Goal: Task Accomplishment & Management: Manage account settings

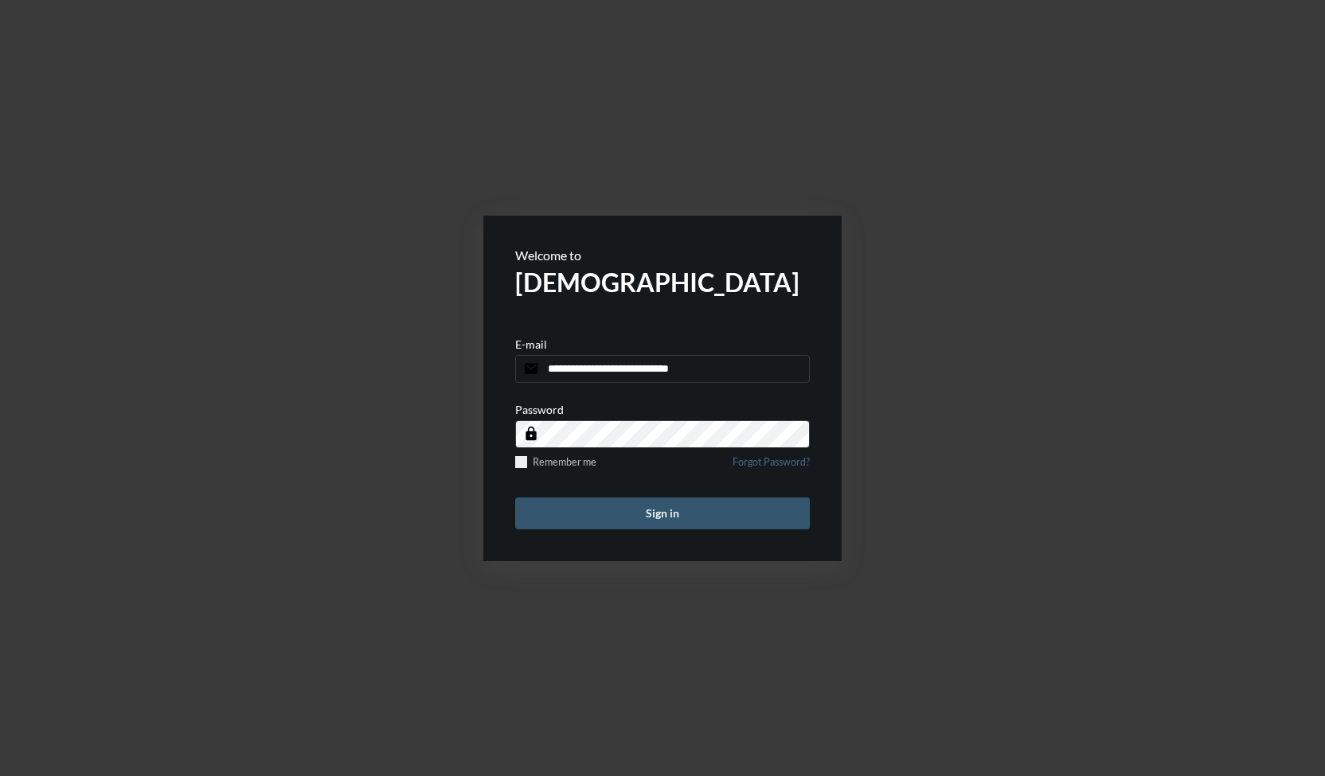
click at [667, 507] on button "Sign in" at bounding box center [662, 514] width 295 height 32
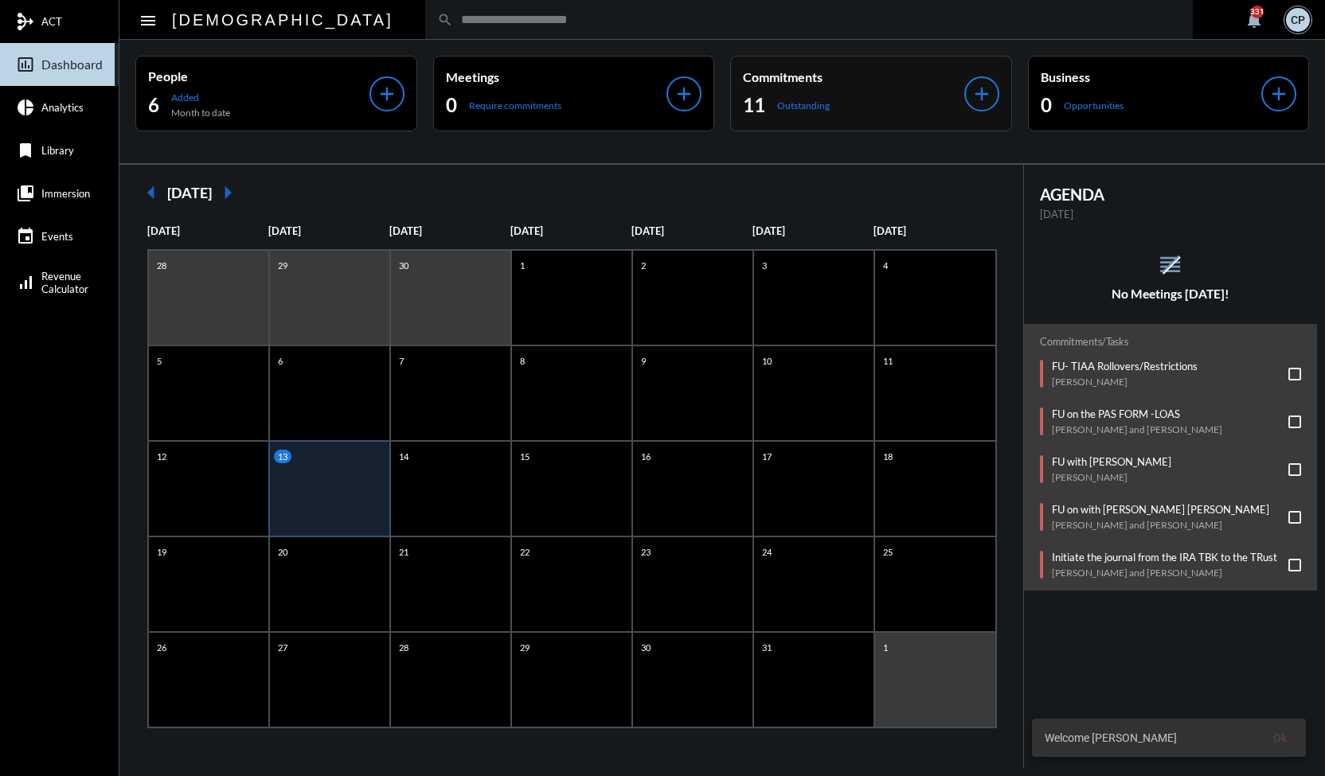
click at [866, 100] on div "11 Outstanding" at bounding box center [853, 104] width 221 height 25
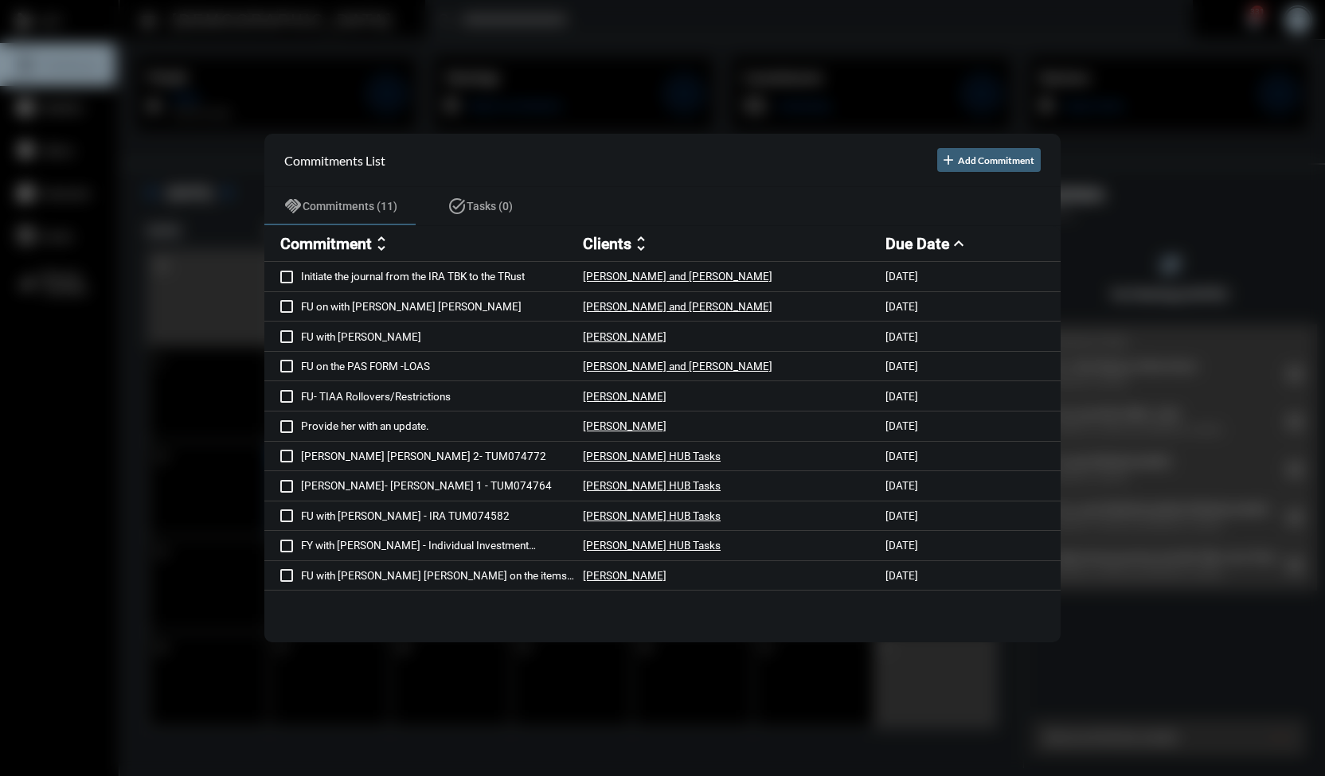
click at [682, 37] on div at bounding box center [662, 388] width 1325 height 776
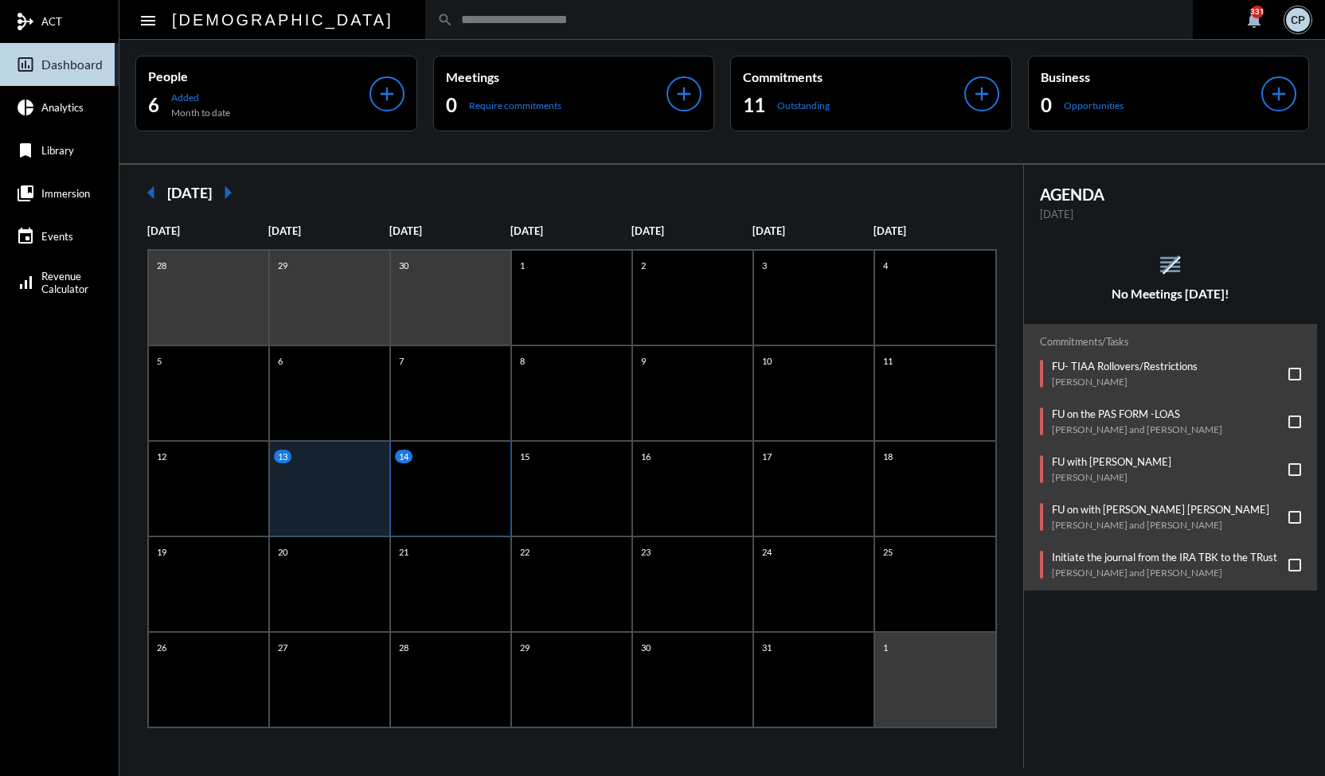
click at [440, 477] on div "14" at bounding box center [450, 489] width 121 height 96
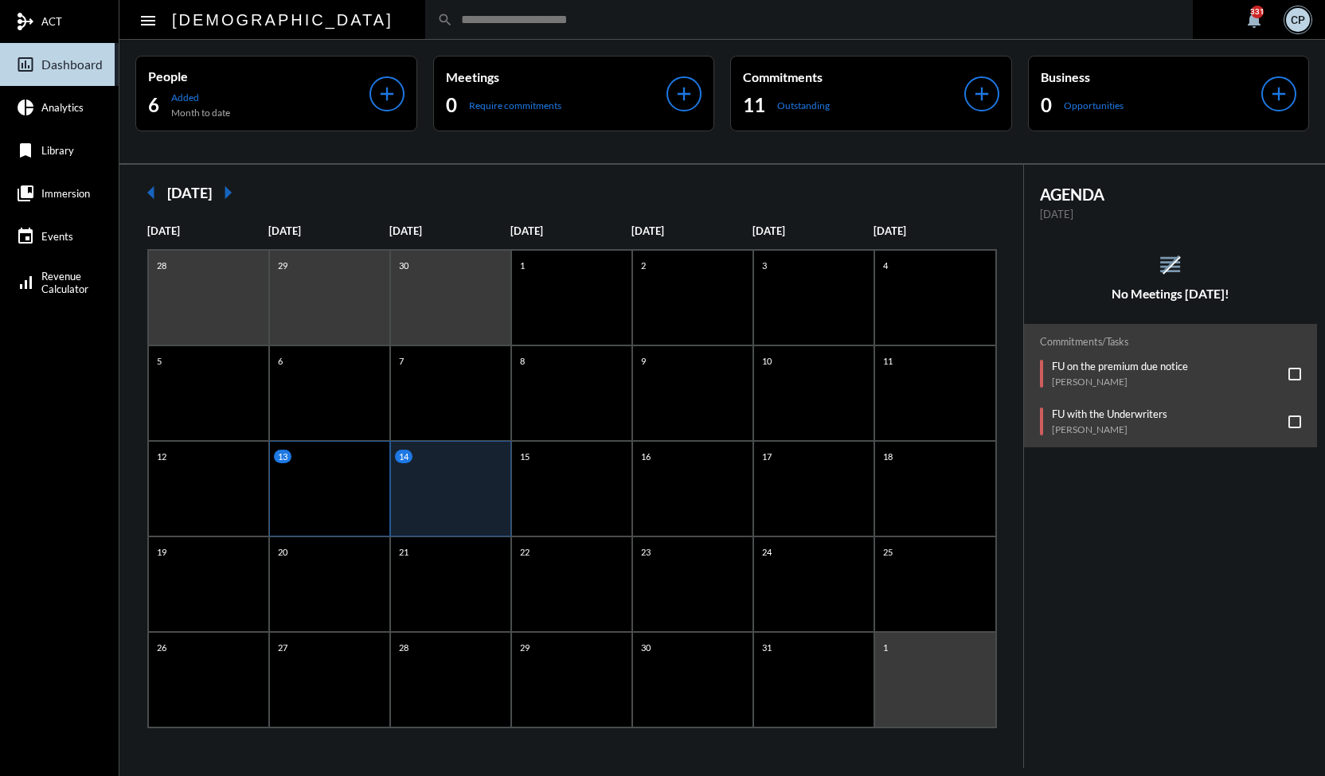
click at [340, 474] on div "13" at bounding box center [329, 489] width 121 height 96
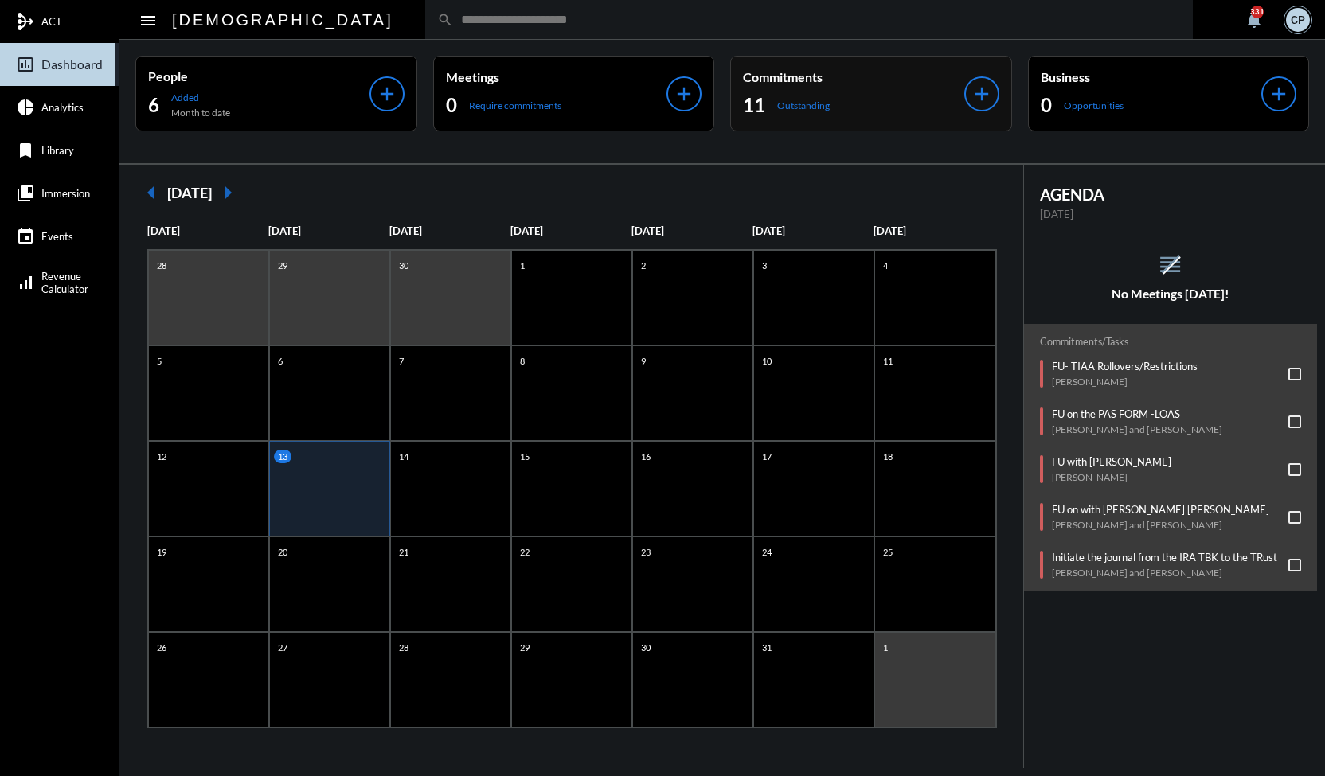
click at [861, 111] on div "11 Outstanding" at bounding box center [853, 104] width 221 height 25
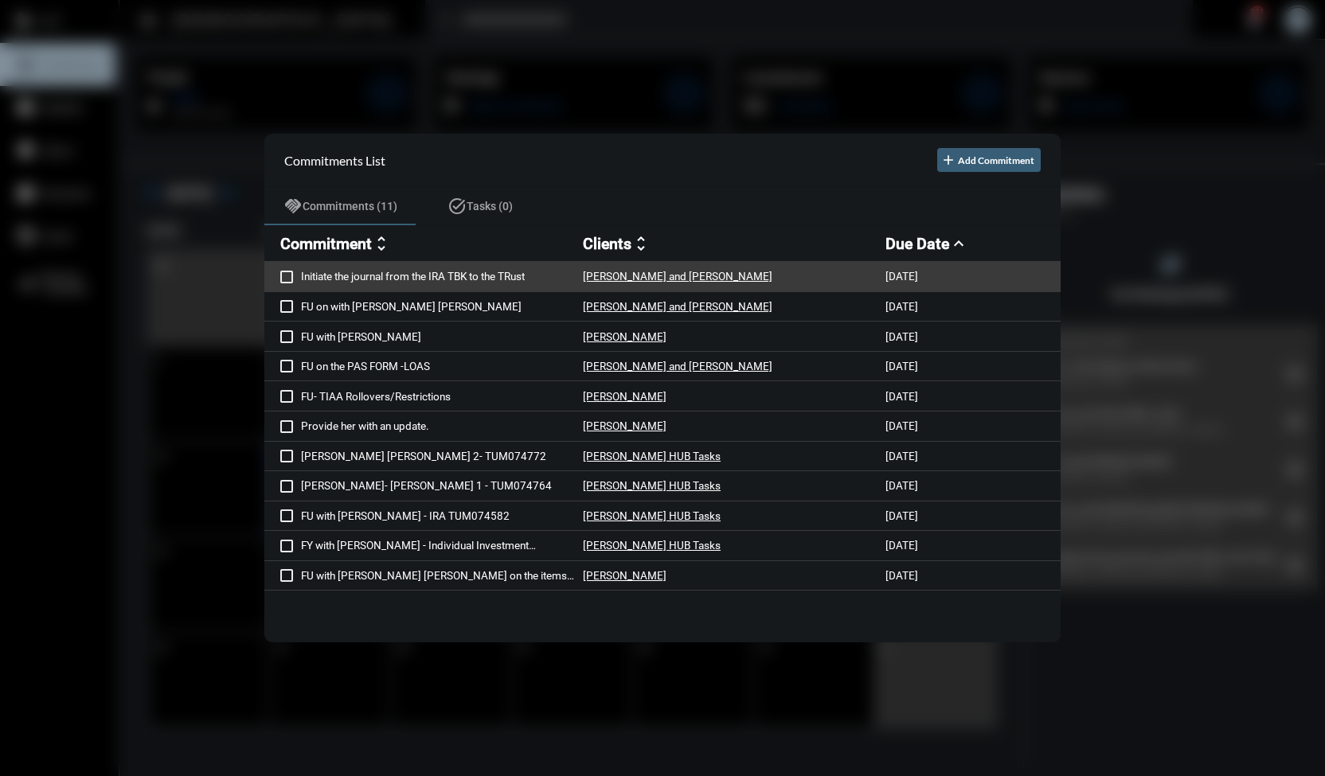
click at [381, 276] on p "Initiate the journal from the IRA TBK to the TRust" at bounding box center [442, 276] width 282 height 13
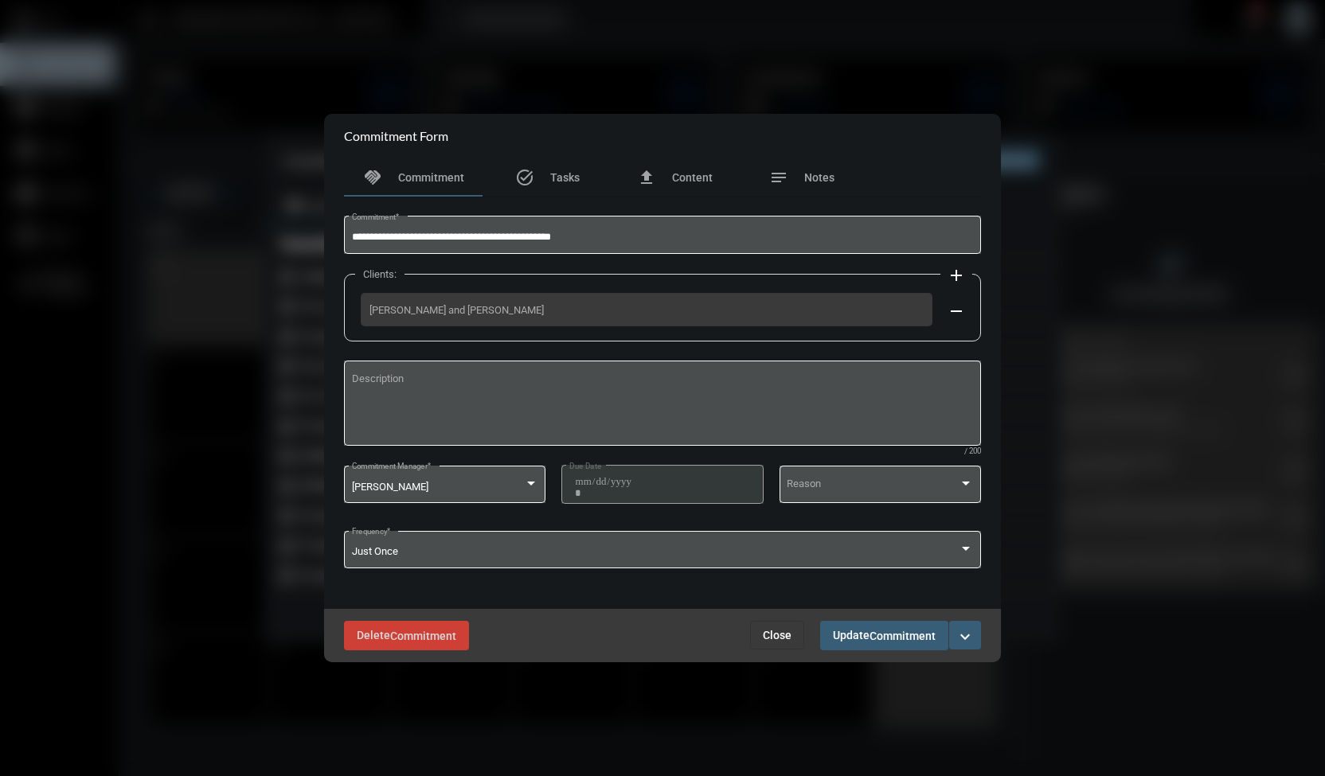
click at [770, 640] on span "Close" at bounding box center [777, 635] width 29 height 13
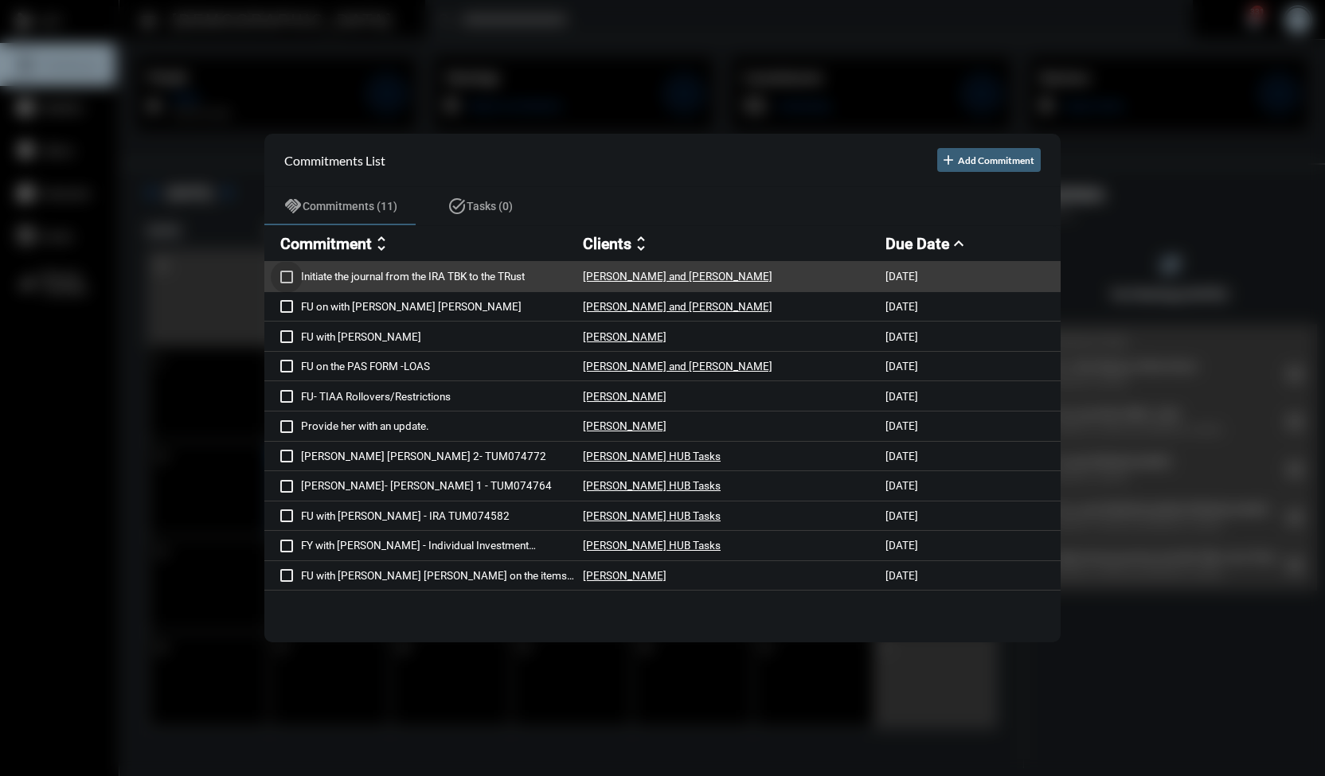
click at [285, 276] on span at bounding box center [286, 277] width 13 height 13
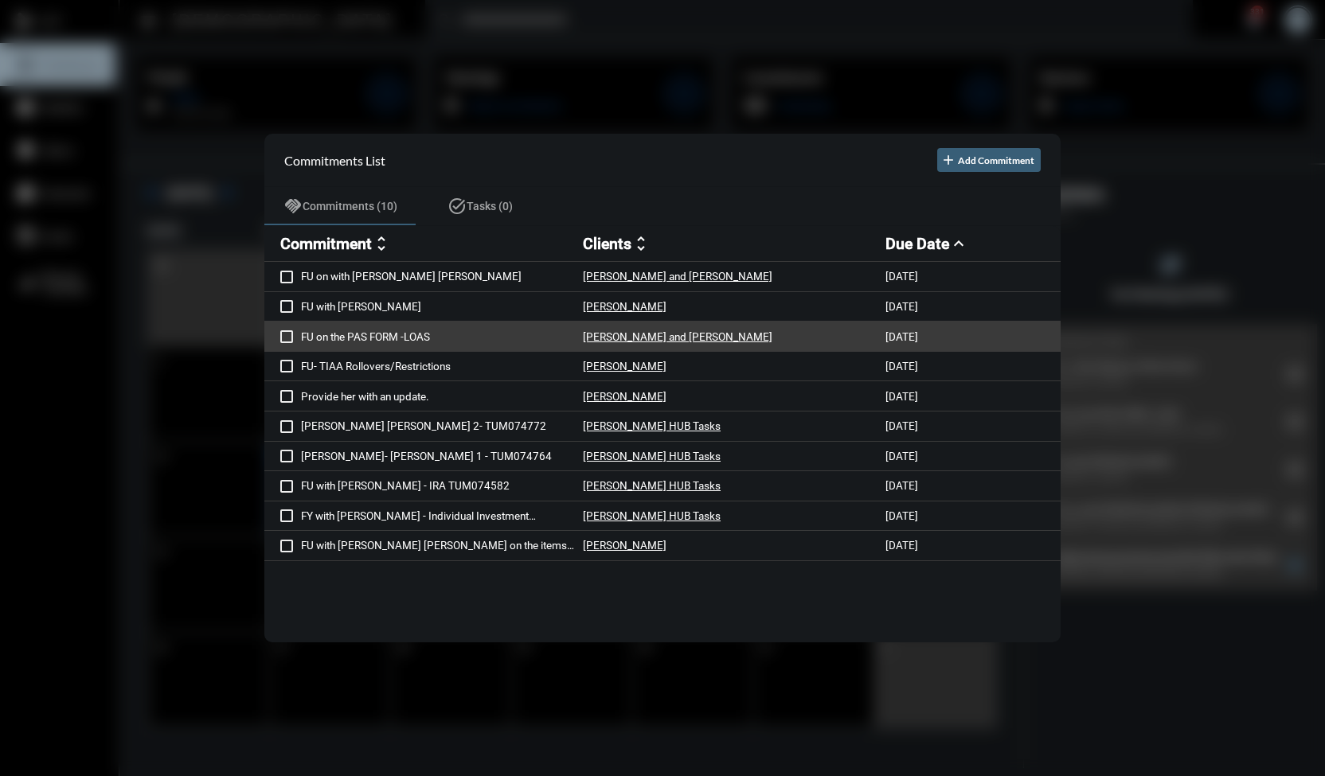
click at [418, 332] on p "FU on the PAS FORM -LOAS" at bounding box center [442, 337] width 282 height 13
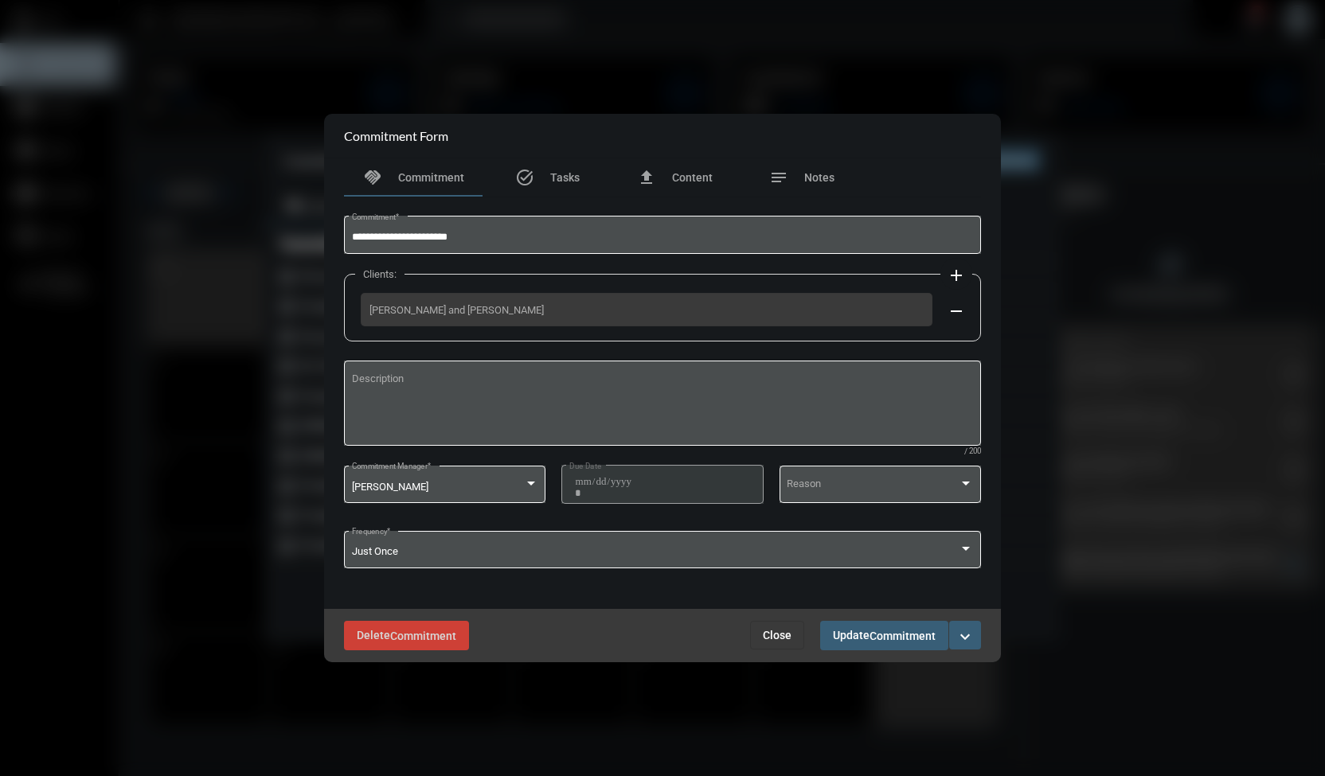
click at [774, 636] on span "Close" at bounding box center [777, 635] width 29 height 13
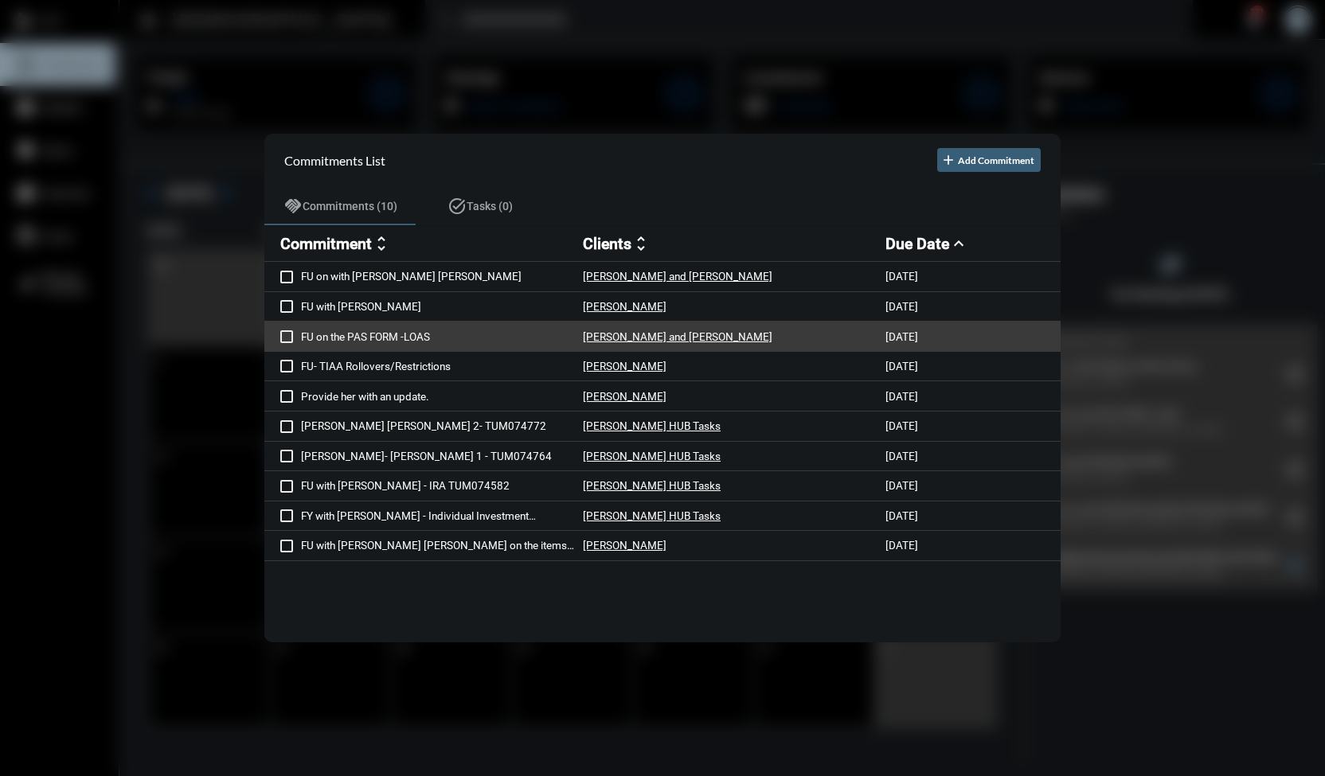
click at [282, 334] on span at bounding box center [286, 337] width 13 height 13
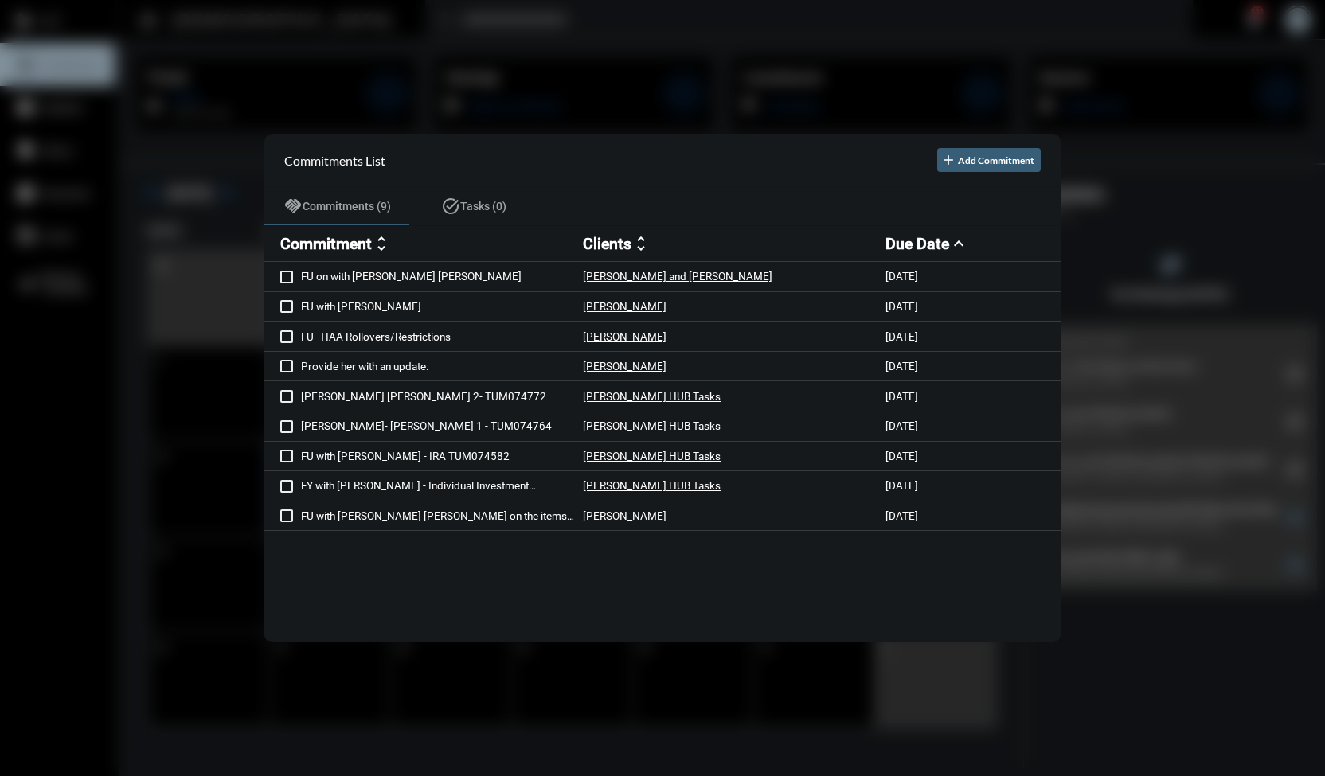
click at [271, 52] on div at bounding box center [662, 388] width 1325 height 776
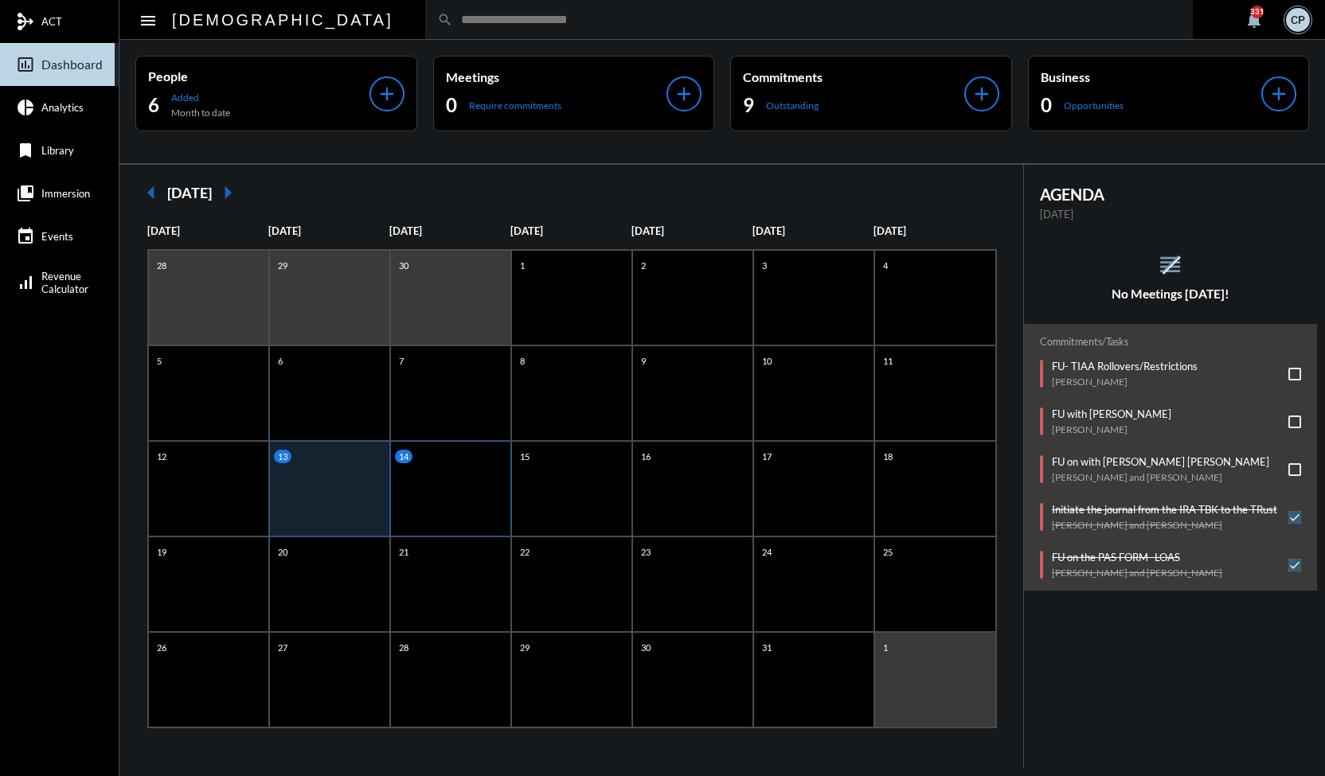
click at [428, 476] on div "14" at bounding box center [450, 489] width 121 height 96
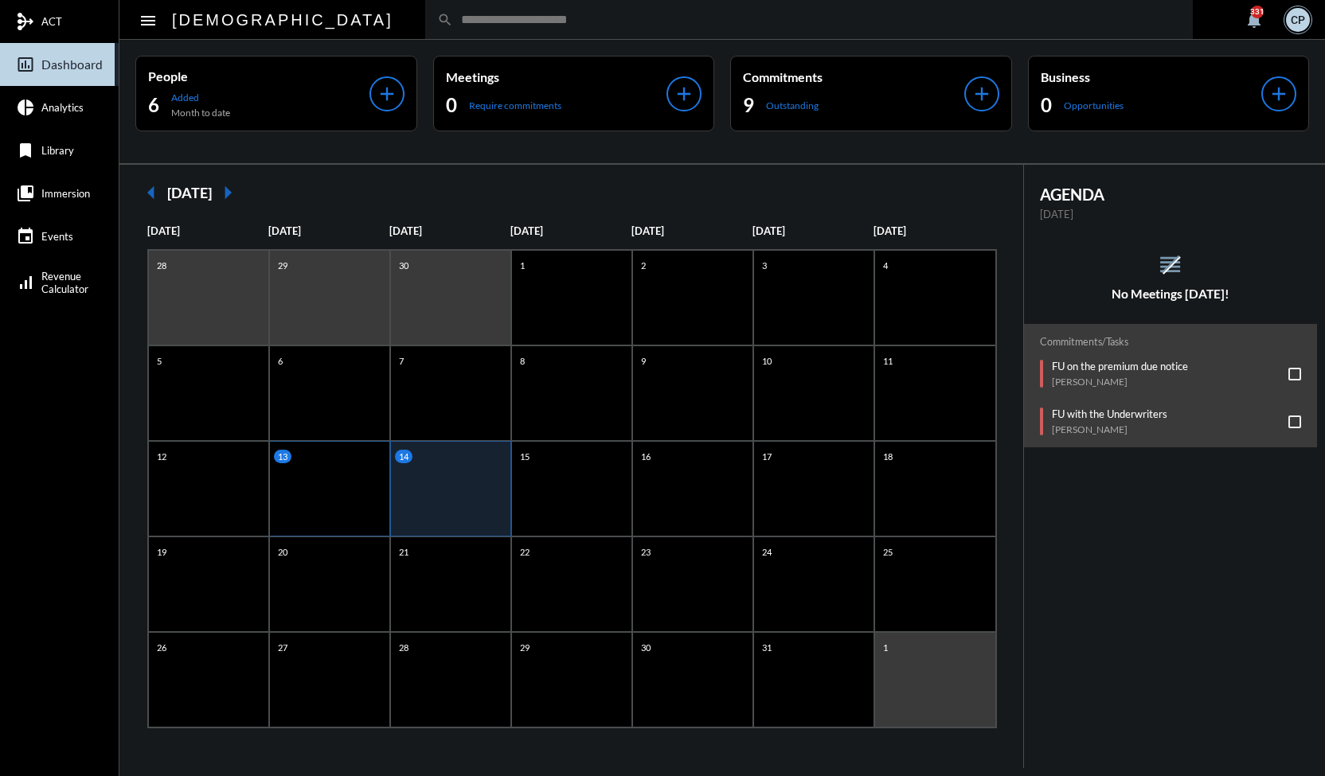
click at [323, 479] on div "13" at bounding box center [329, 489] width 121 height 96
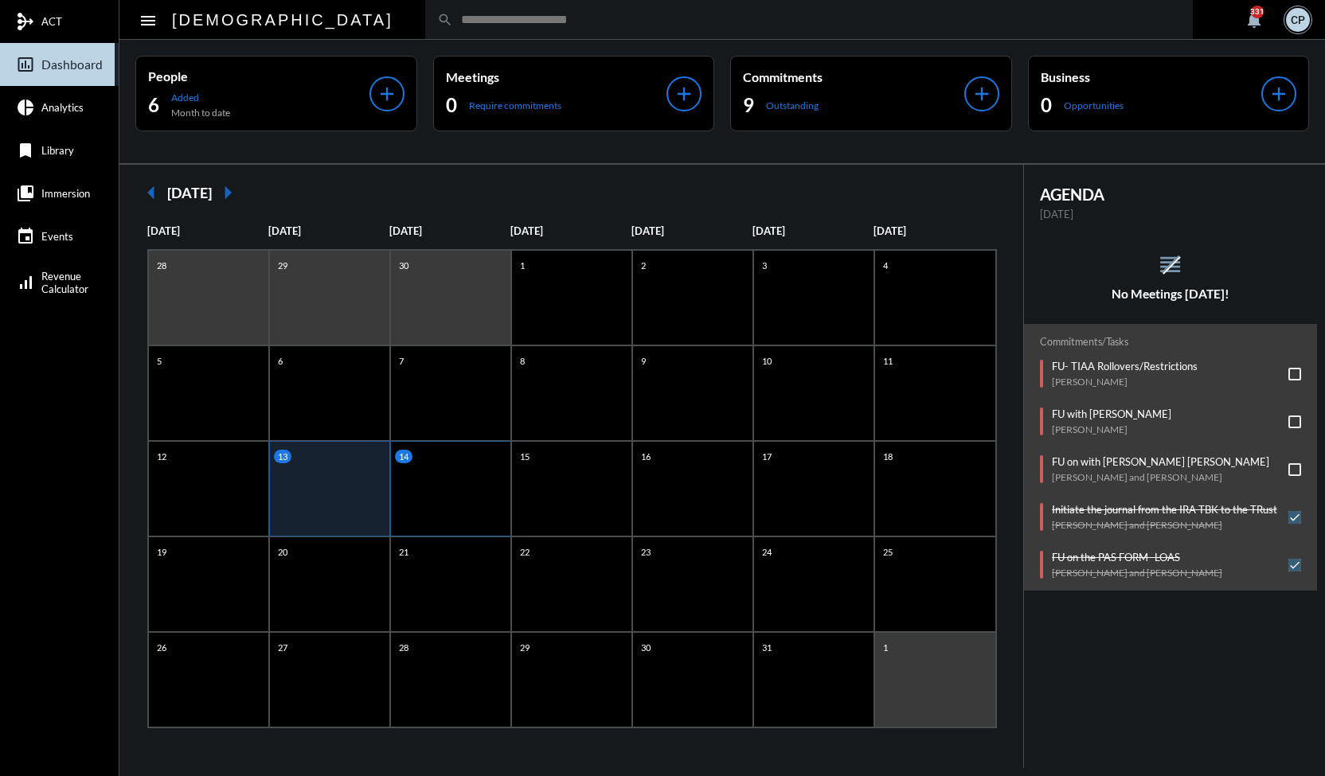
click at [418, 487] on div "14" at bounding box center [450, 489] width 121 height 96
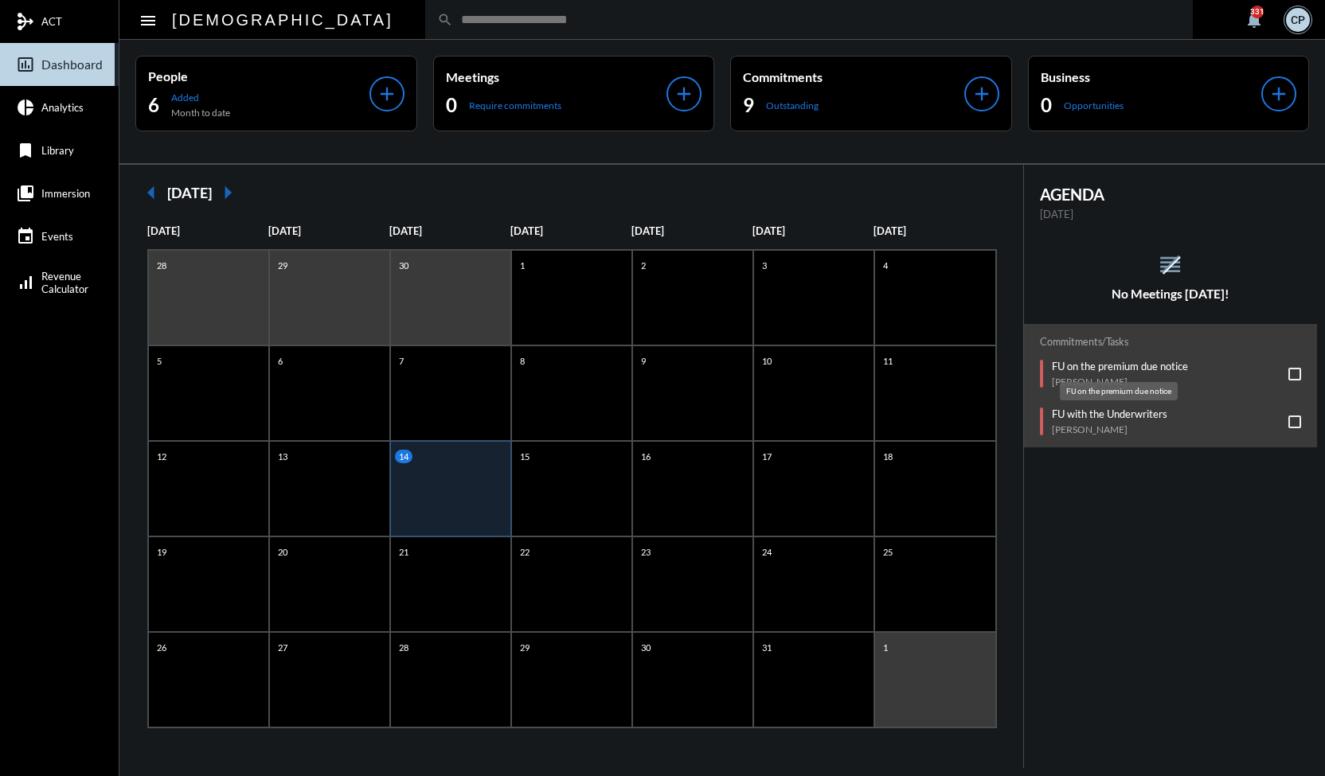
click at [1104, 361] on p "FU on the premium due notice" at bounding box center [1120, 366] width 136 height 13
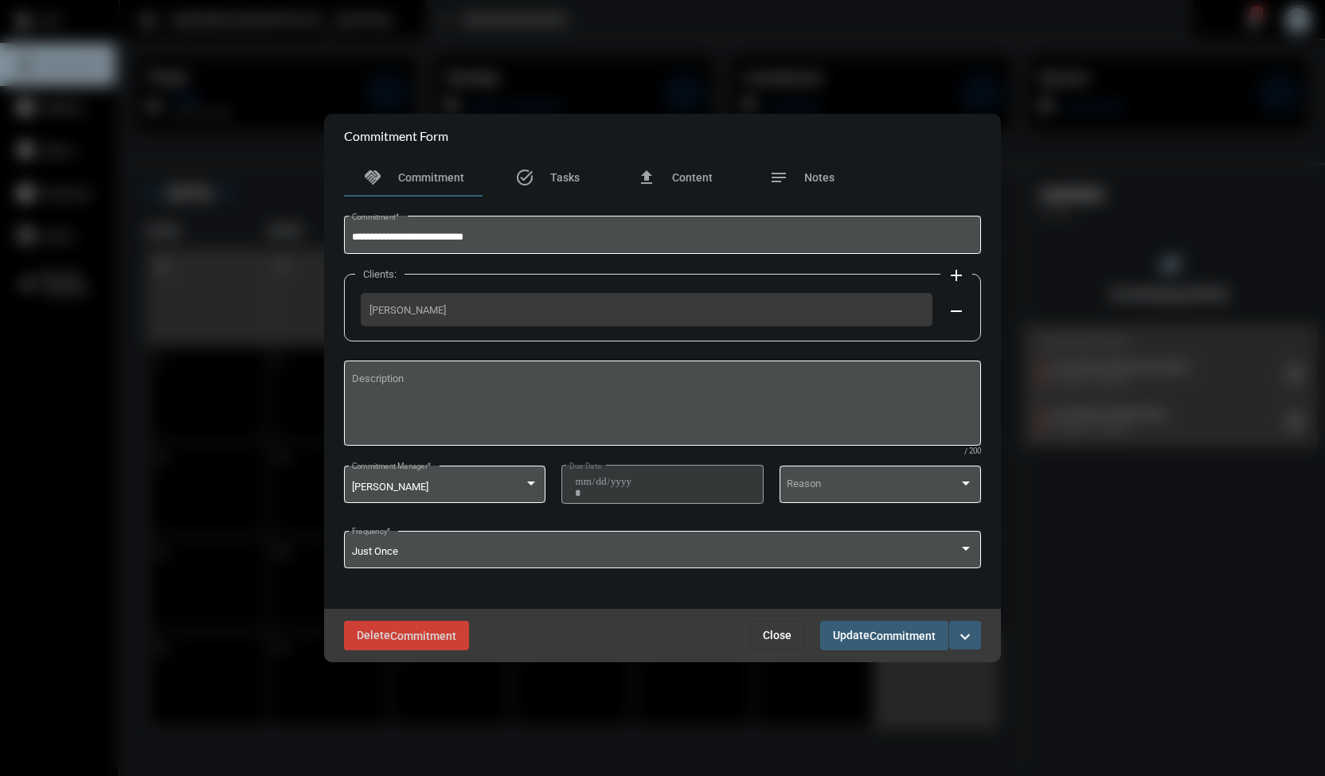
click at [778, 637] on span "Close" at bounding box center [777, 635] width 29 height 13
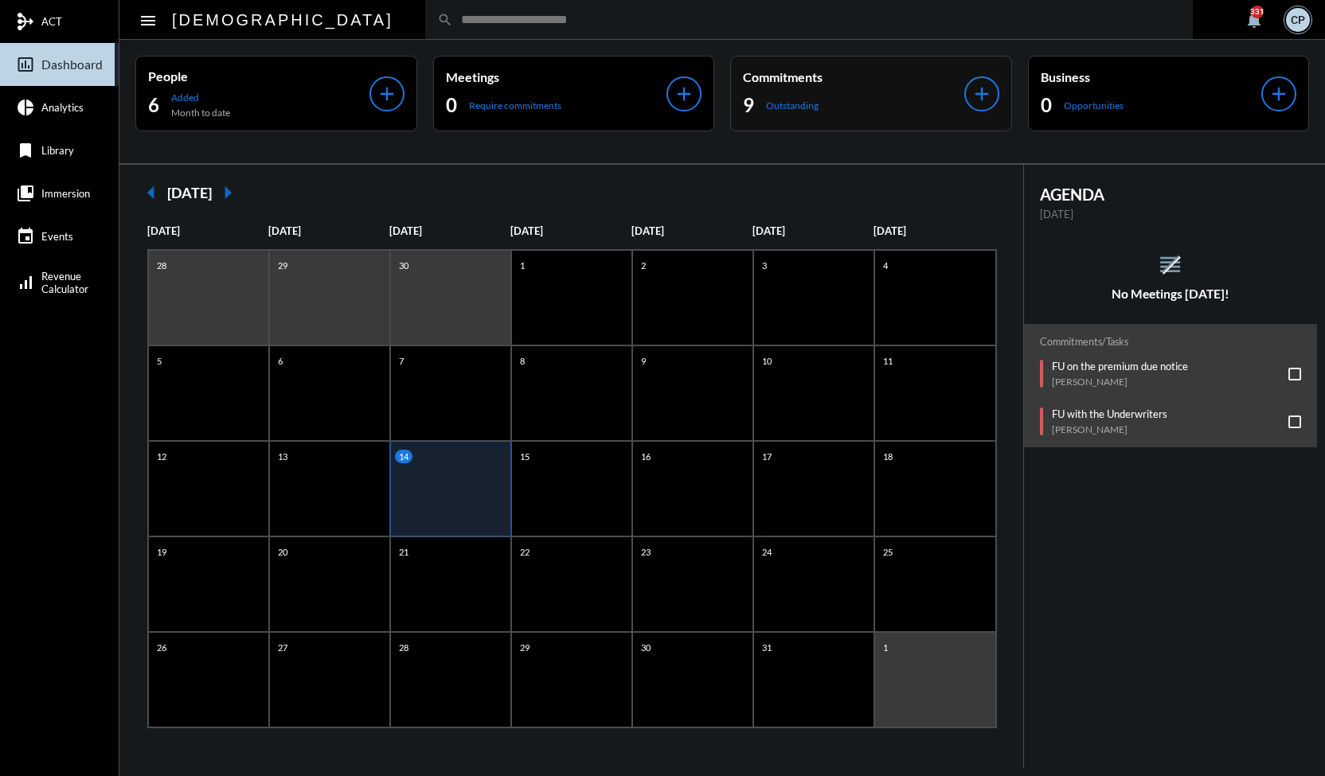
click at [839, 84] on div "Commitments 9 Outstanding" at bounding box center [853, 93] width 221 height 49
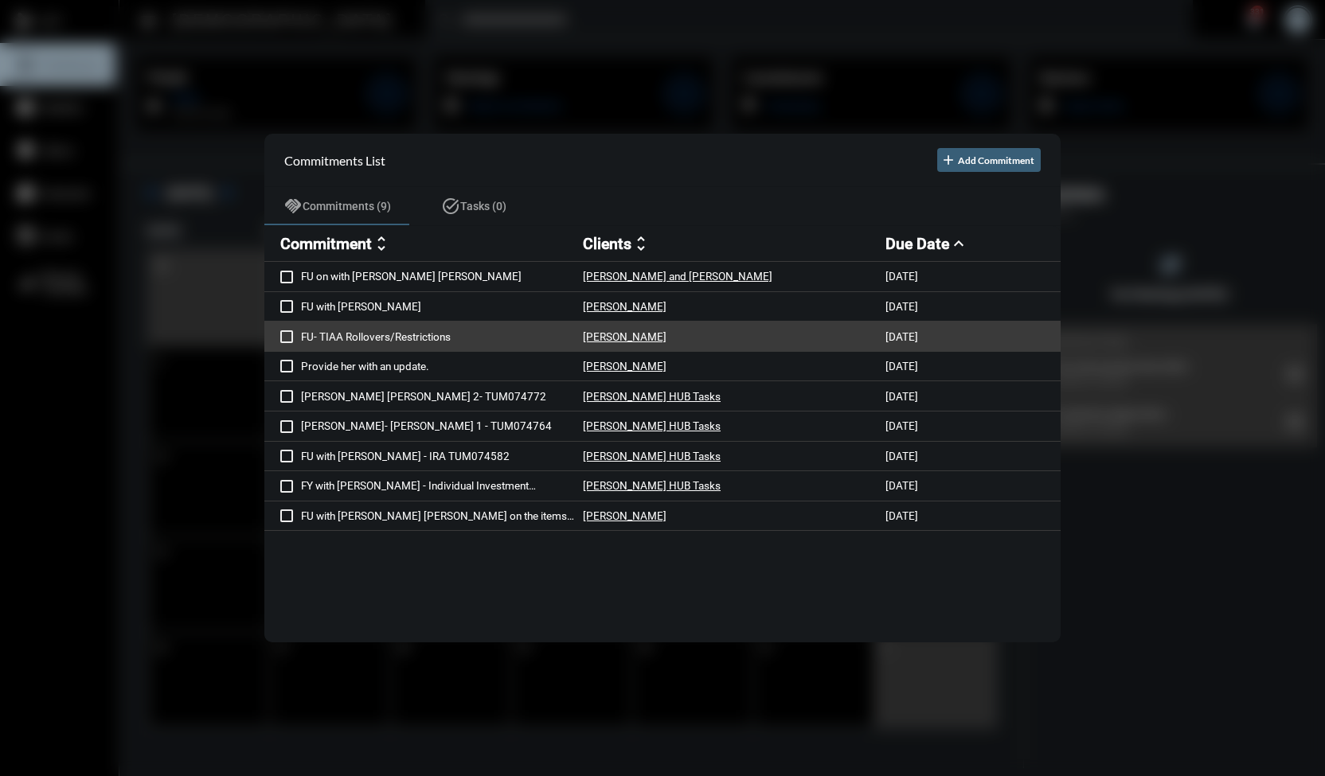
click at [287, 338] on span at bounding box center [286, 337] width 13 height 13
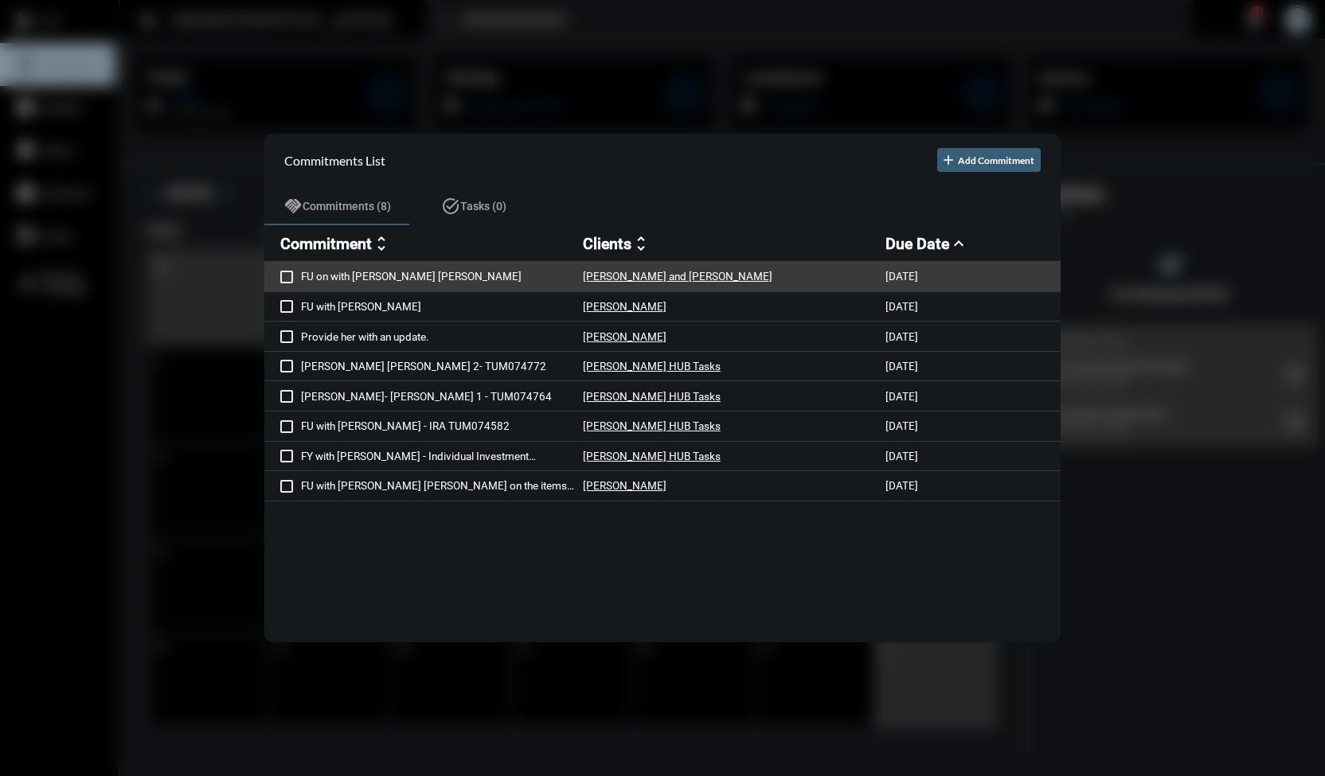
click at [365, 276] on p "FU on with [PERSON_NAME] [PERSON_NAME]" at bounding box center [442, 276] width 282 height 13
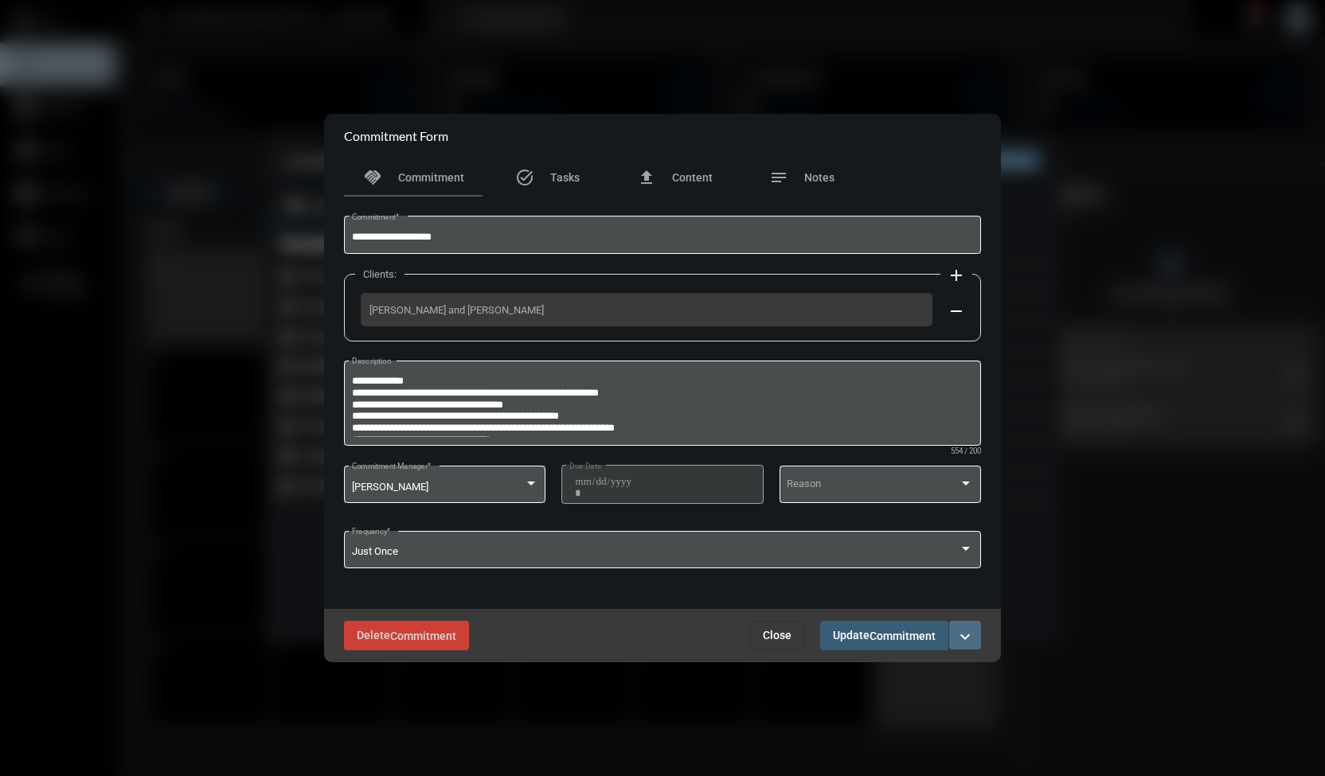
click at [968, 636] on mat-icon "expand_more" at bounding box center [965, 637] width 19 height 19
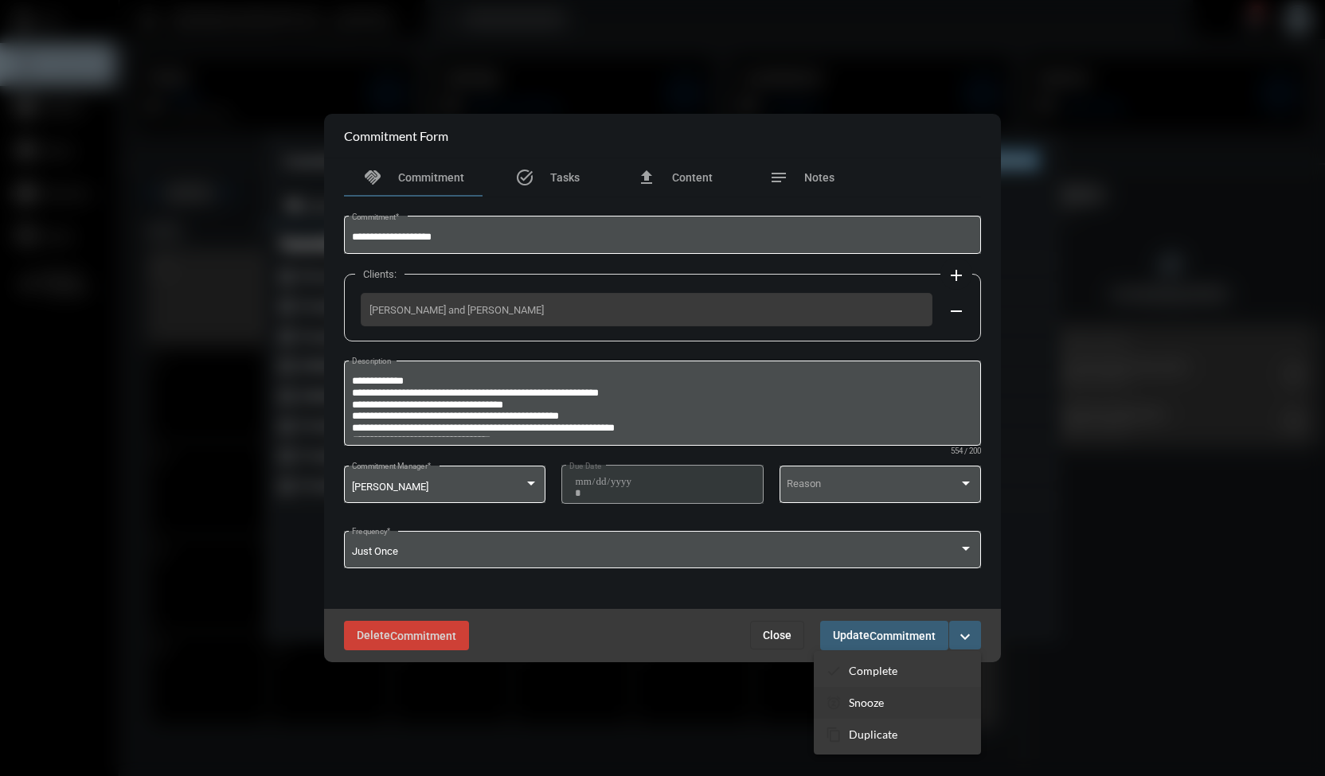
click at [871, 702] on p "Snooze" at bounding box center [866, 703] width 35 height 14
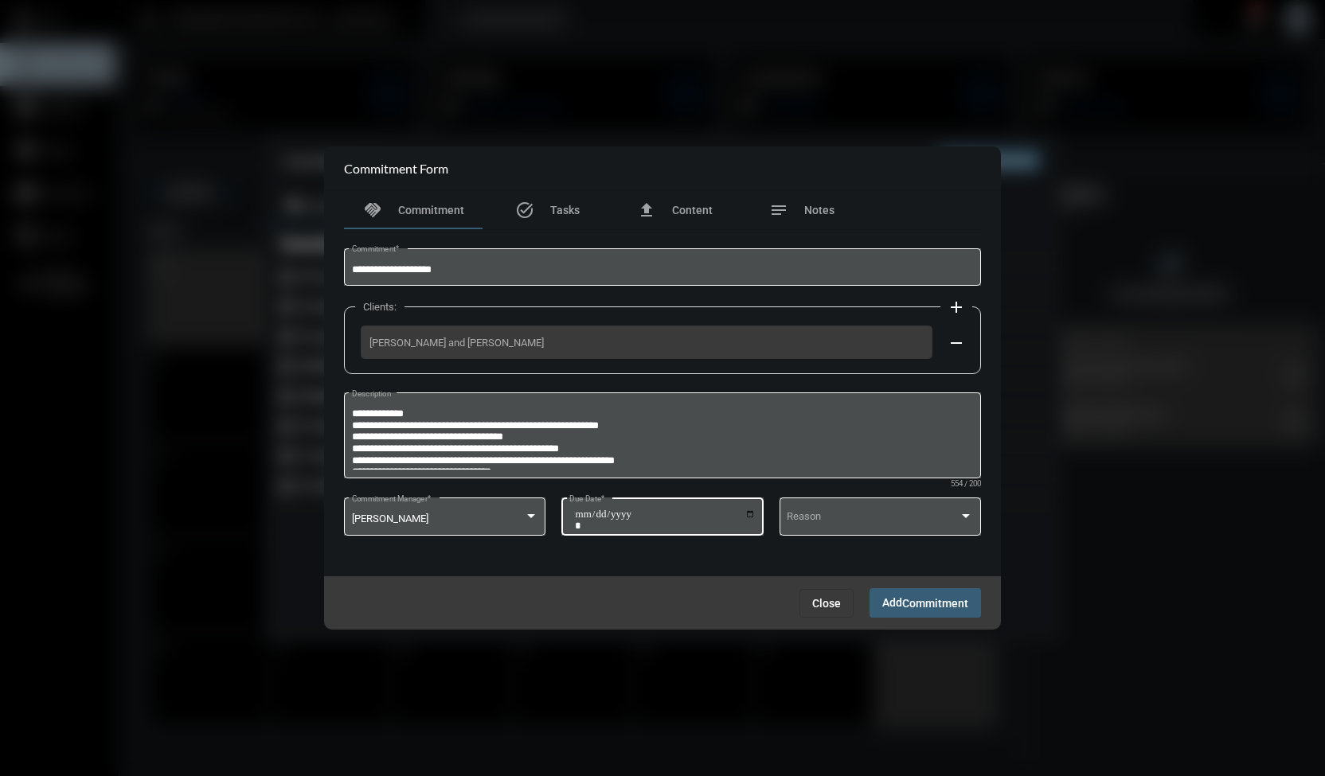
click at [750, 515] on input "**********" at bounding box center [665, 520] width 181 height 22
type input "**********"
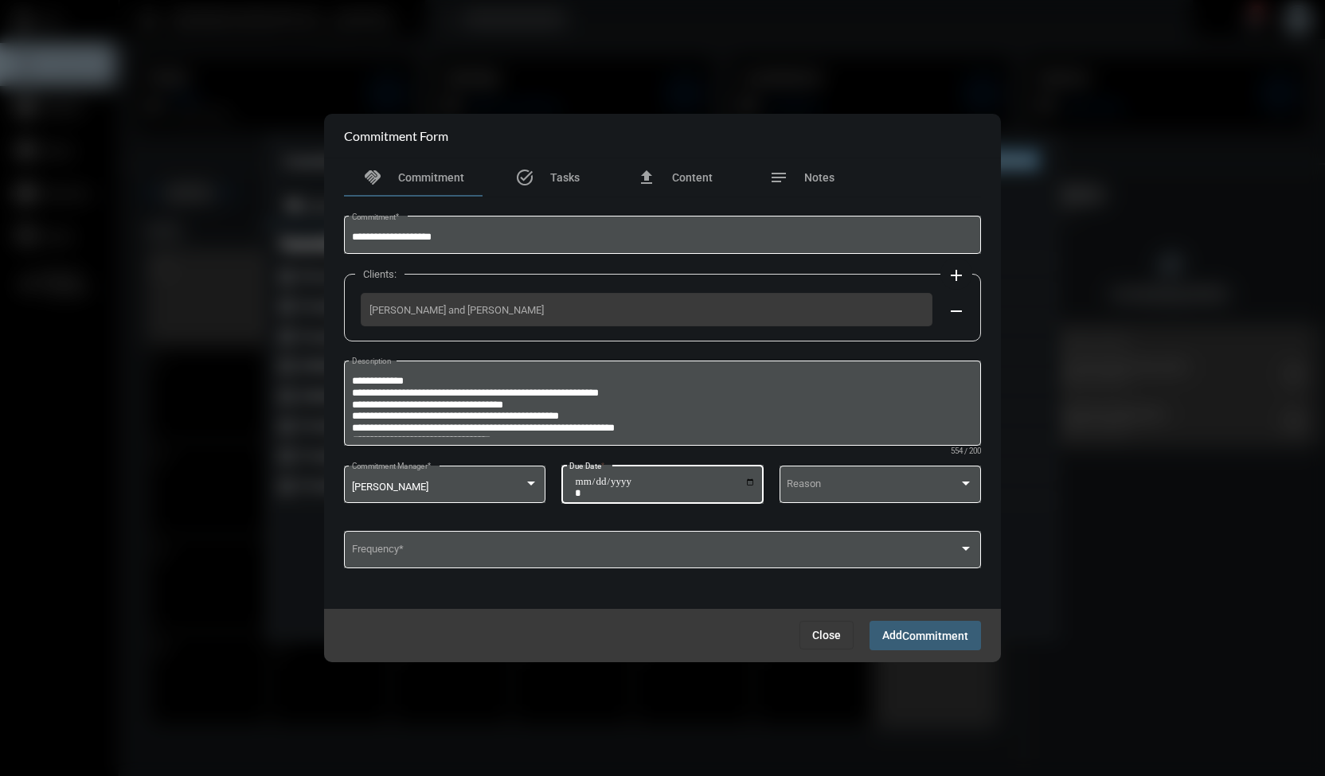
click at [909, 637] on span "Commitment" at bounding box center [935, 636] width 66 height 13
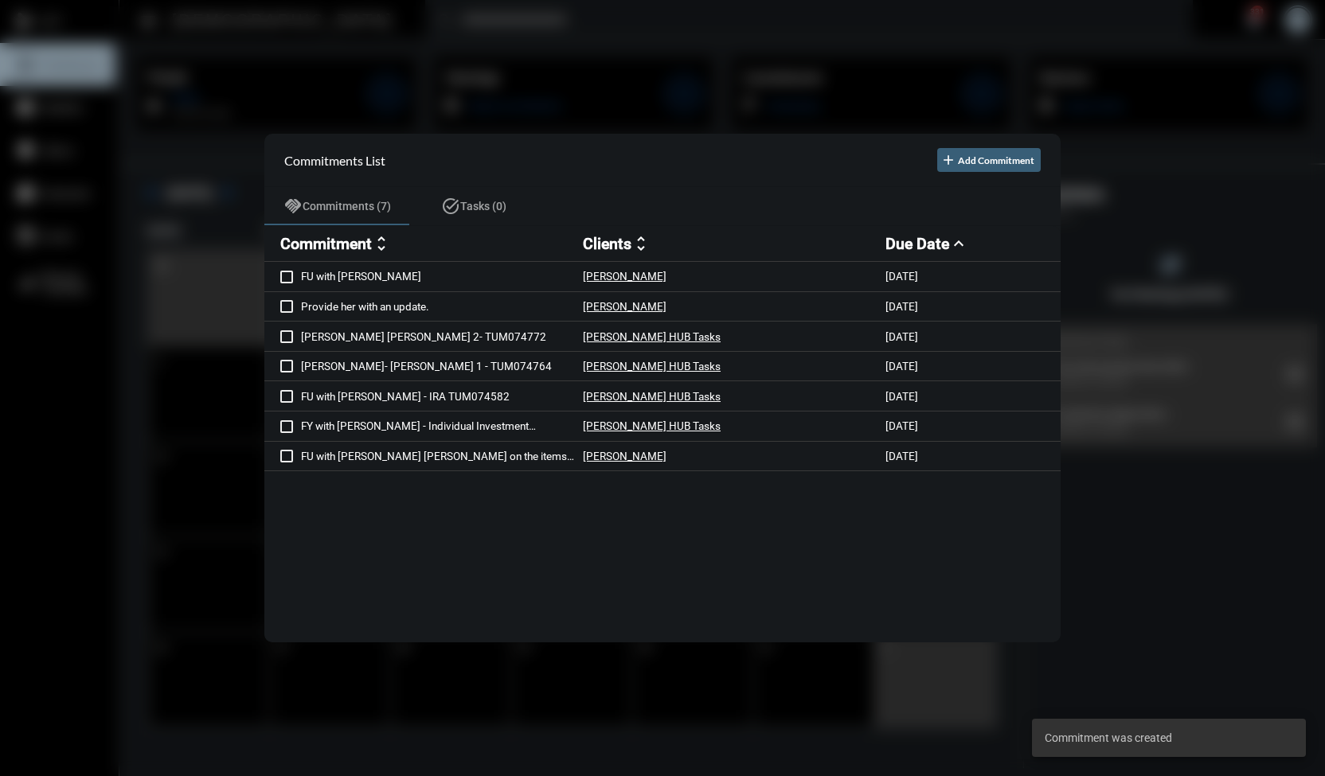
click at [546, 49] on div at bounding box center [662, 388] width 1325 height 776
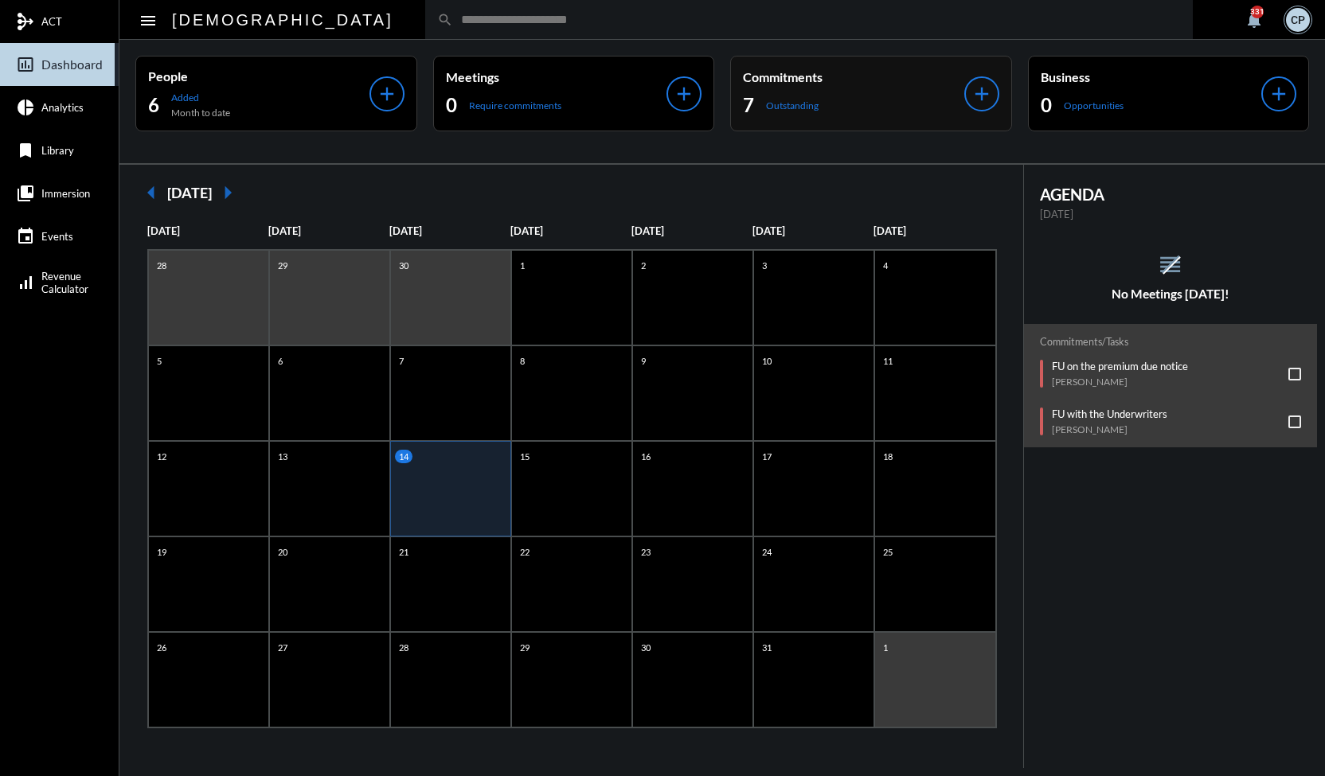
click at [831, 110] on div "7 Outstanding" at bounding box center [853, 104] width 221 height 25
